Goal: Task Accomplishment & Management: Manage account settings

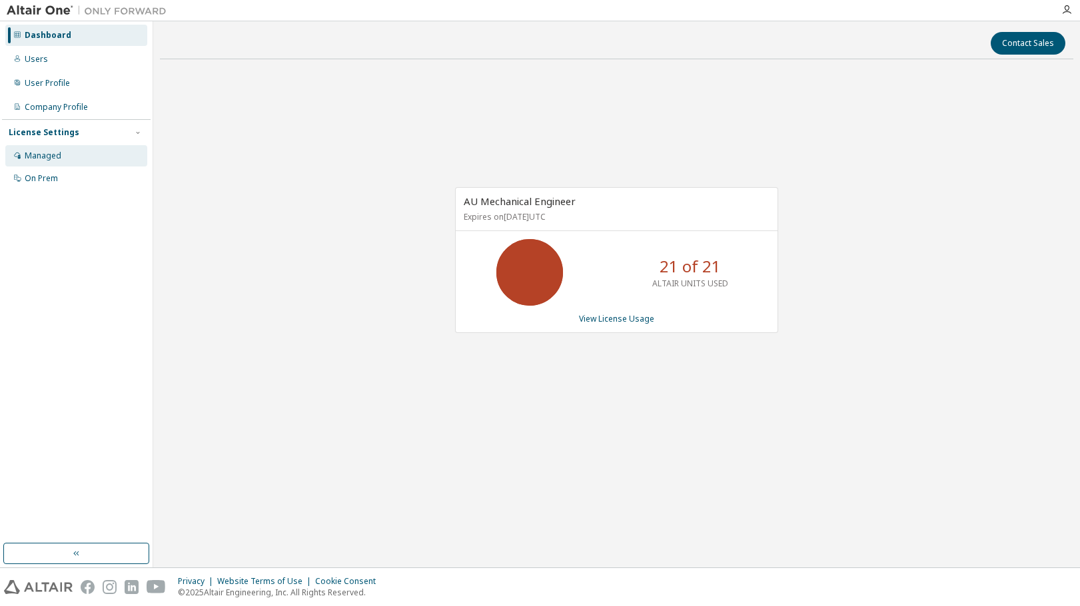
click at [45, 154] on div "Managed" at bounding box center [43, 156] width 37 height 11
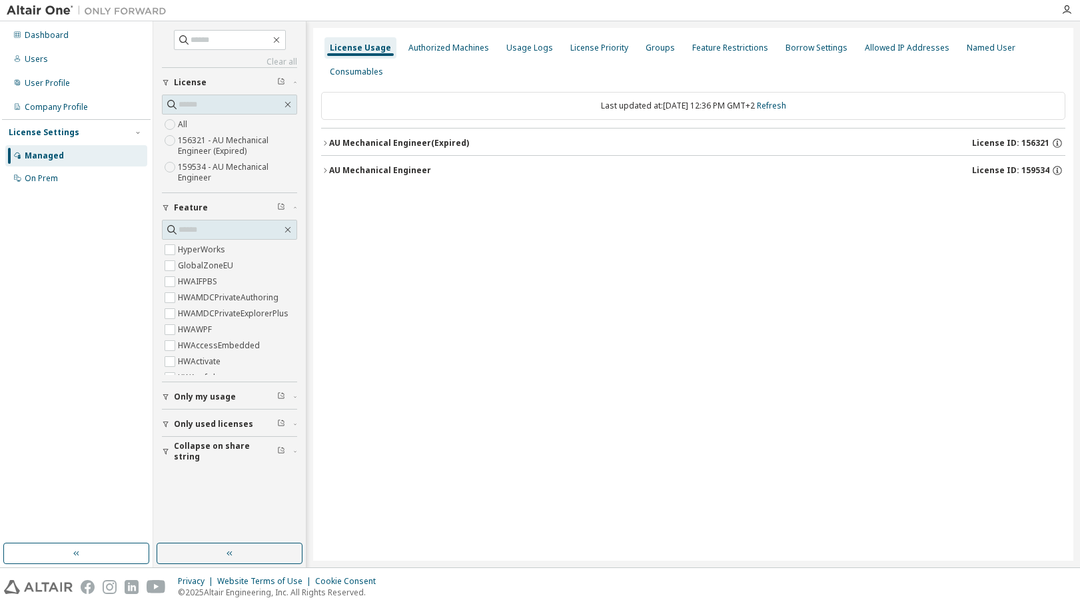
click at [325, 168] on icon "button" at bounding box center [325, 171] width 8 height 8
